Goal: Task Accomplishment & Management: Manage account settings

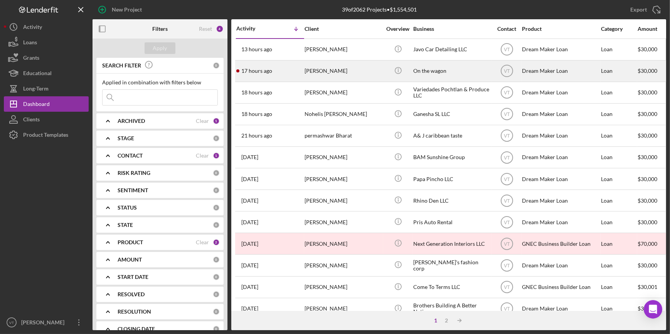
click at [350, 72] on div "[PERSON_NAME]" at bounding box center [342, 71] width 77 height 20
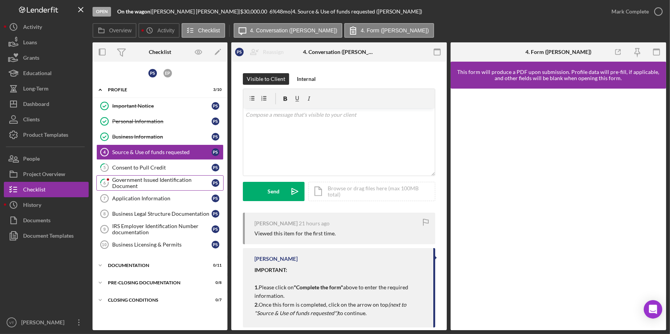
click at [170, 181] on div "Government Issued Identification Document" at bounding box center [161, 183] width 99 height 12
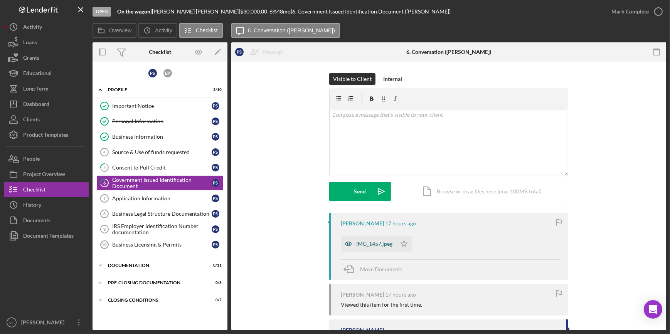
click at [357, 243] on div "IMG_1457.jpeg" at bounding box center [374, 244] width 36 height 6
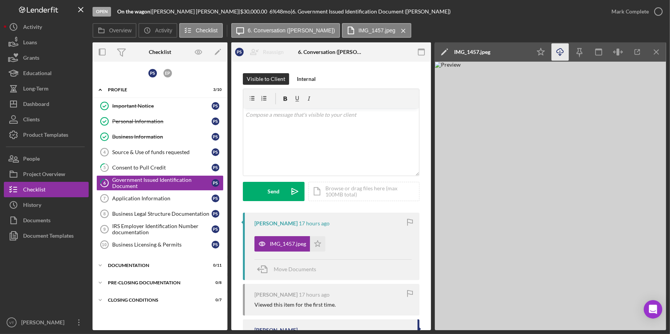
click at [555, 54] on icon "Icon/Download" at bounding box center [559, 52] width 17 height 17
click at [456, 21] on div "Open On the wagon | [PERSON_NAME] | $30,000.00 6 % 48 mo | 6. Government Issued…" at bounding box center [347, 11] width 511 height 23
click at [624, 12] on div "Mark Complete" at bounding box center [629, 11] width 37 height 15
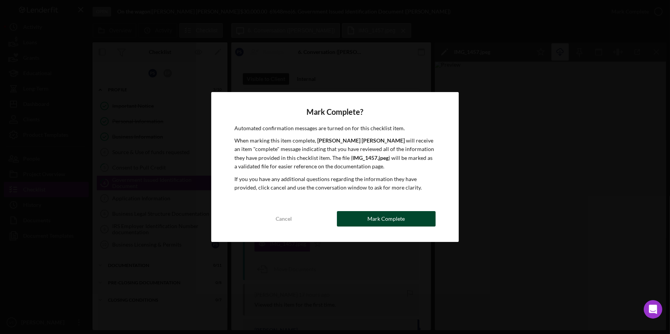
click at [382, 222] on div "Mark Complete" at bounding box center [385, 218] width 37 height 15
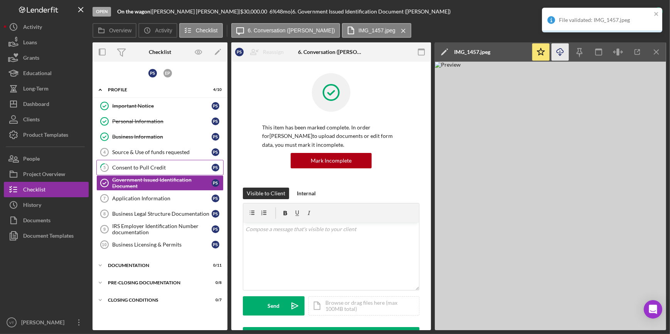
click at [147, 166] on div "Consent to Pull Credit" at bounding box center [161, 167] width 99 height 6
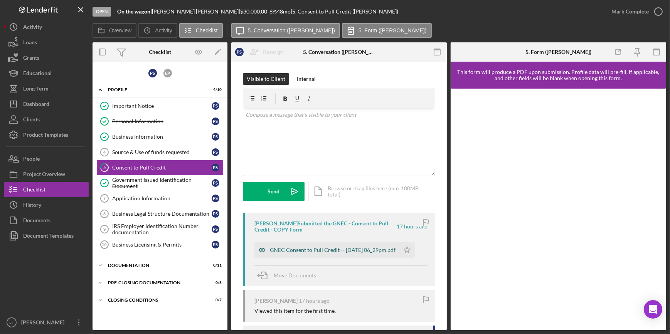
click at [302, 247] on div "GNEC Consent to Pull Credit -- [DATE] 06_29pm.pdf" at bounding box center [333, 250] width 126 height 6
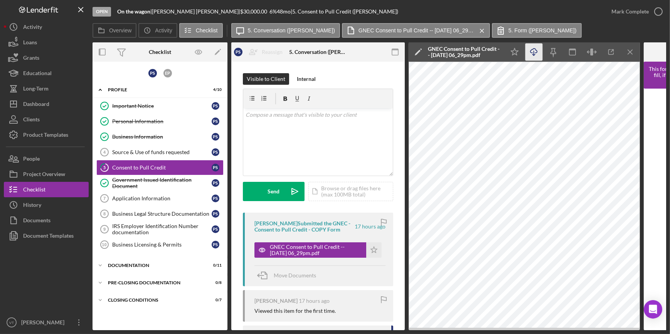
click at [532, 53] on icon "Icon/Download" at bounding box center [533, 52] width 17 height 17
click at [646, 12] on div "Mark Complete" at bounding box center [629, 11] width 37 height 15
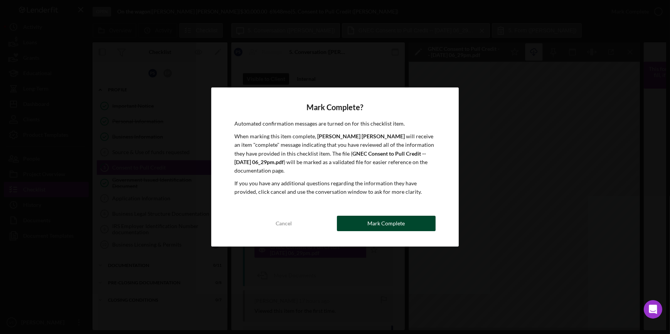
click at [361, 222] on button "Mark Complete" at bounding box center [386, 223] width 99 height 15
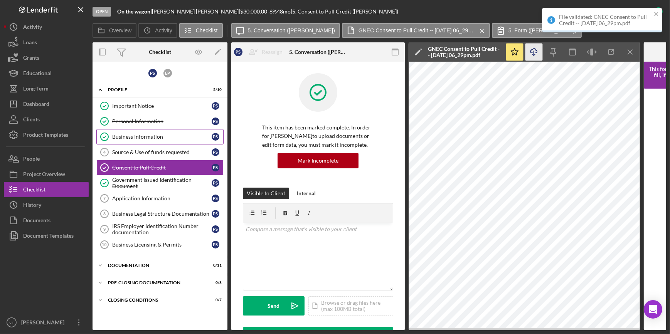
click at [160, 138] on div "Business Information" at bounding box center [161, 137] width 99 height 6
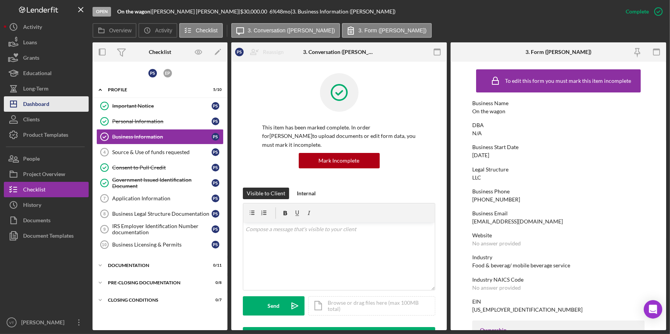
click at [51, 105] on button "Icon/Dashboard Dashboard" at bounding box center [46, 103] width 85 height 15
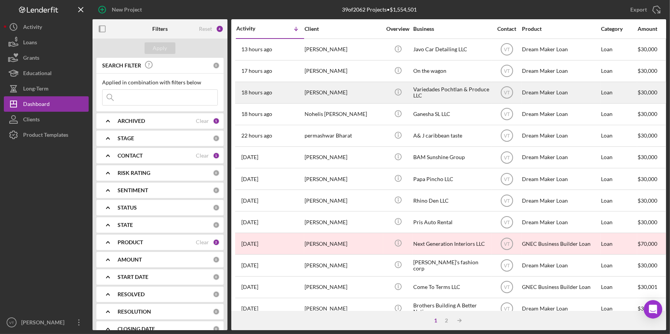
click at [431, 93] on div "Variedades Pochtlan & Produce LLC" at bounding box center [451, 92] width 77 height 20
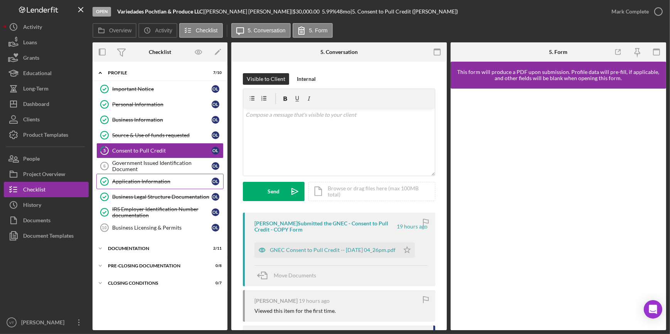
click at [148, 183] on div "Application Information" at bounding box center [161, 181] width 99 height 6
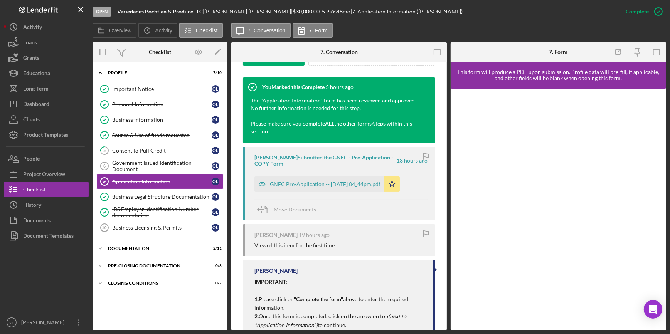
scroll to position [274, 0]
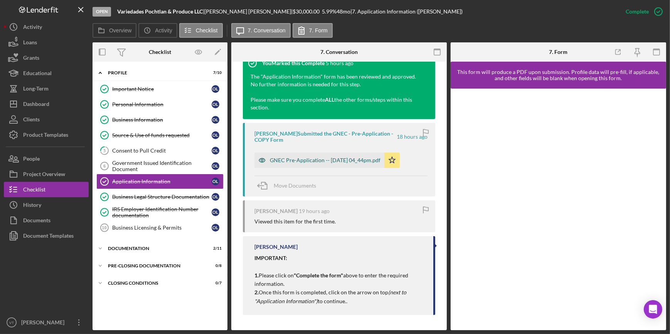
click at [319, 161] on div "GNEC Pre-Application -- [DATE] 04_44pm.pdf" at bounding box center [325, 160] width 111 height 6
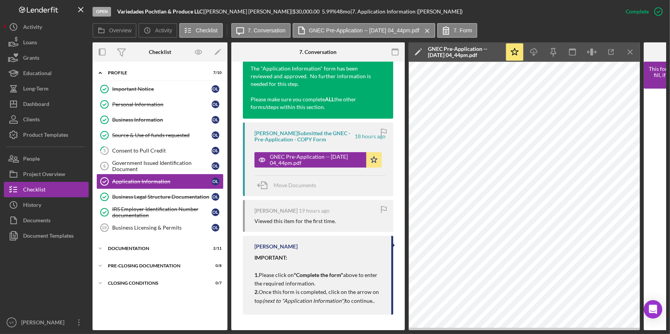
scroll to position [0, 0]
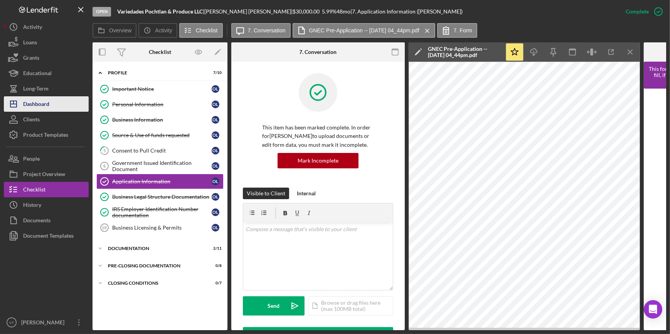
click at [34, 108] on div "Dashboard" at bounding box center [36, 104] width 26 height 17
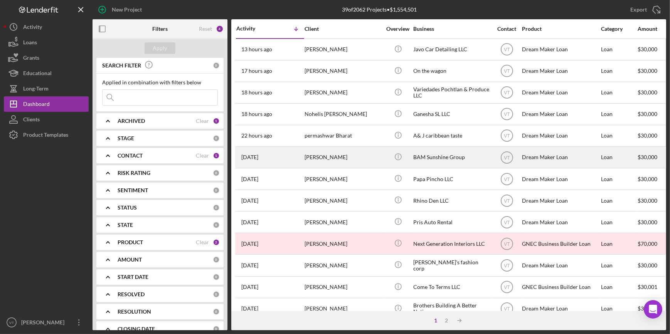
click at [305, 161] on div "[PERSON_NAME]" at bounding box center [342, 157] width 77 height 20
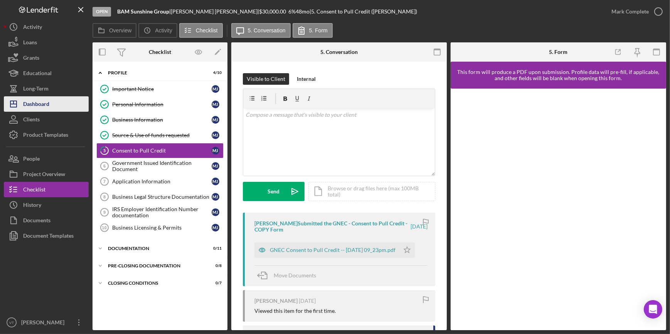
click at [75, 104] on button "Icon/Dashboard Dashboard" at bounding box center [46, 103] width 85 height 15
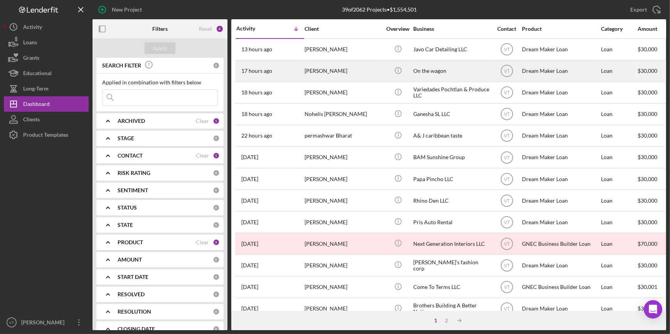
click at [297, 70] on div "17 hours ago [PERSON_NAME]" at bounding box center [269, 71] width 67 height 20
